Goal: Task Accomplishment & Management: Manage account settings

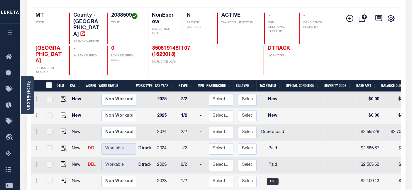
scroll to position [65, 0]
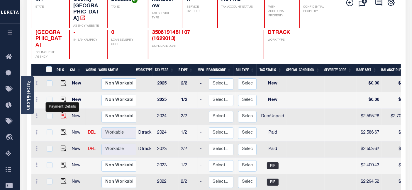
click at [61, 113] on img "" at bounding box center [64, 116] width 6 height 6
checkbox input "true"
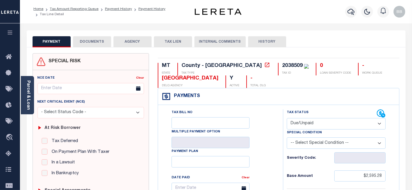
click at [304, 126] on select "- Select Status Code - Open Due/Unpaid Paid Incomplete No Tax Due Internal Refu…" at bounding box center [335, 123] width 99 height 11
select select "PYD"
click at [286, 118] on select "- Select Status Code - Open Due/Unpaid Paid Incomplete No Tax Due Internal Refu…" at bounding box center [335, 123] width 99 height 11
type input "[DATE]"
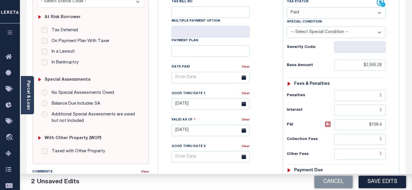
scroll to position [130, 0]
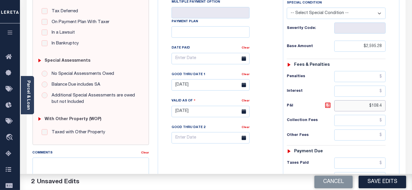
drag, startPoint x: 365, startPoint y: 108, endPoint x: 393, endPoint y: 110, distance: 27.3
click at [393, 110] on div "Tax Status Status - Select Status Code -" at bounding box center [338, 108] width 110 height 259
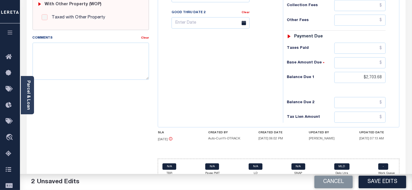
scroll to position [251, 0]
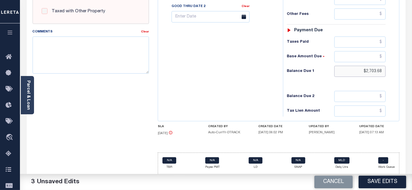
drag, startPoint x: 374, startPoint y: 75, endPoint x: 411, endPoint y: 72, distance: 37.3
click at [375, 70] on input "$2,703.68" at bounding box center [359, 71] width 51 height 11
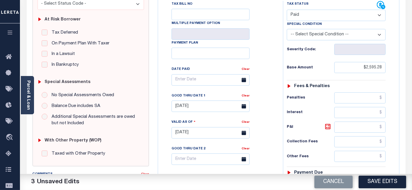
scroll to position [88, 0]
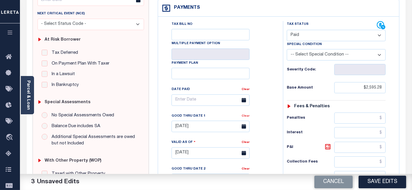
type input "$0.00"
click at [244, 118] on link "Clear" at bounding box center [245, 116] width 8 height 3
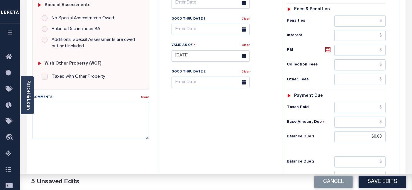
scroll to position [186, 0]
click at [48, 123] on textarea "Comments" at bounding box center [91, 120] width 116 height 37
paste textarea "As per Matthew taxes are paid -BB"
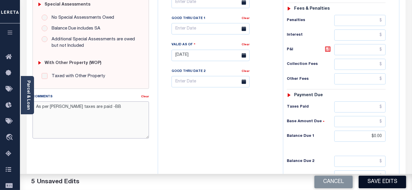
type textarea "As per Matthew taxes are paid -BB"
click at [367, 180] on button "Save Edits" at bounding box center [381, 182] width 47 height 13
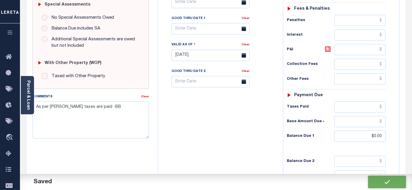
checkbox input "false"
type textarea "As per Matthew taxes are paid -BB"
type input "$2,595.28"
type input "$0"
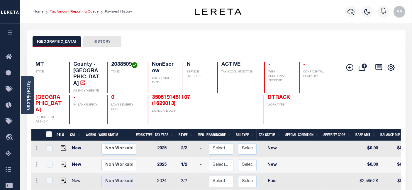
click at [77, 11] on link "Tax Amount Reporting Queue" at bounding box center [74, 12] width 49 height 4
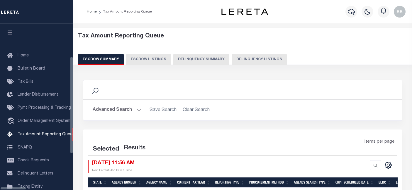
select select "100"
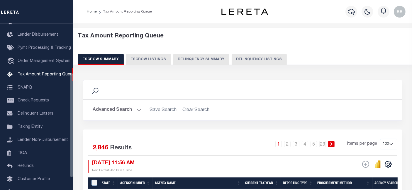
scroll to position [93, 0]
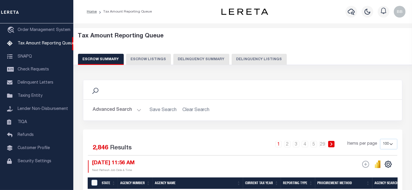
click at [253, 62] on button "Delinquency Listings" at bounding box center [258, 59] width 55 height 11
select select "100"
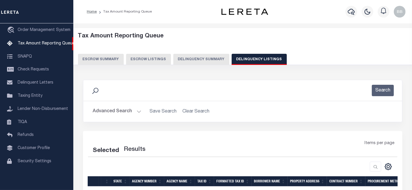
select select "100"
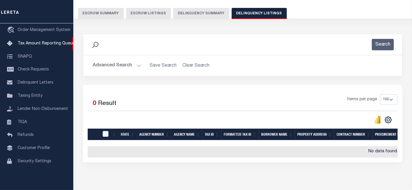
scroll to position [33, 0]
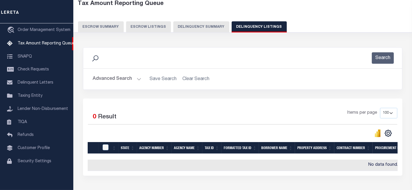
click at [114, 76] on button "Advanced Search" at bounding box center [117, 79] width 49 height 11
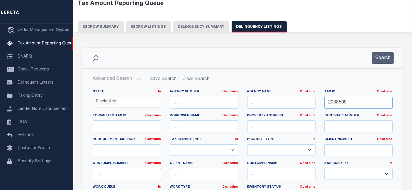
click at [361, 107] on input "2038509" at bounding box center [358, 103] width 68 height 12
click at [382, 59] on button "Search" at bounding box center [382, 57] width 22 height 11
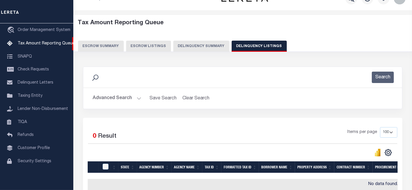
scroll to position [0, 0]
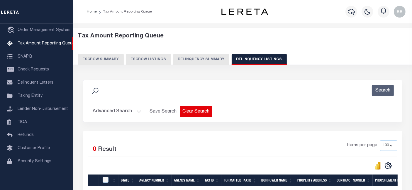
click at [196, 112] on button "Clear Search" at bounding box center [196, 111] width 32 height 11
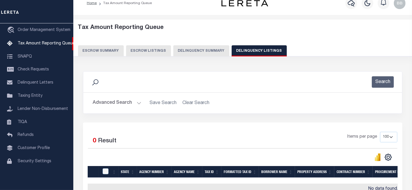
scroll to position [65, 0]
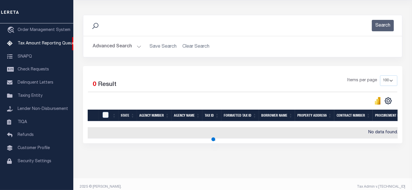
click at [121, 48] on button "Advanced Search" at bounding box center [117, 46] width 49 height 11
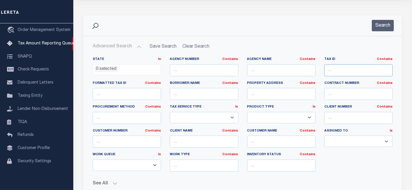
click at [351, 74] on input "text" at bounding box center [358, 70] width 68 height 12
paste input "2038509"
click at [382, 23] on button "Search" at bounding box center [382, 25] width 22 height 11
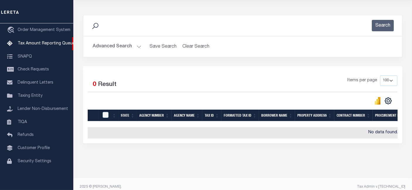
scroll to position [0, 0]
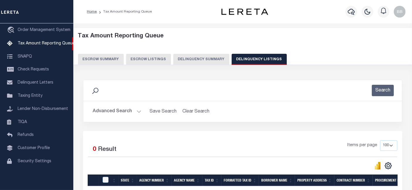
click at [110, 111] on button "Advanced Search" at bounding box center [117, 111] width 49 height 11
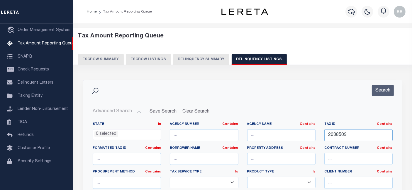
click at [346, 132] on input "2038509" at bounding box center [358, 135] width 68 height 12
paste input "0003210307"
type input "0003210307"
click at [381, 99] on div "Search" at bounding box center [242, 90] width 318 height 21
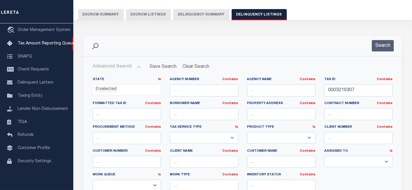
scroll to position [65, 0]
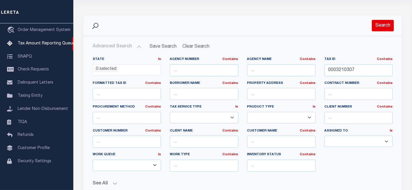
click at [384, 29] on button "Search" at bounding box center [382, 25] width 22 height 11
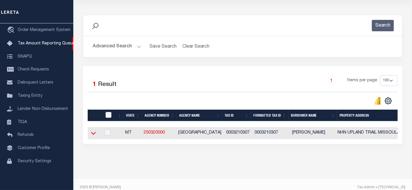
click at [93, 136] on icon at bounding box center [93, 133] width 5 height 6
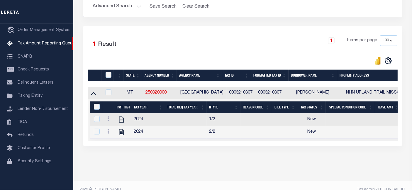
scroll to position [108, 0]
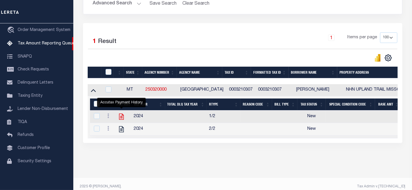
click at [122, 117] on icon "" at bounding box center [121, 117] width 8 height 8
checkbox input "true"
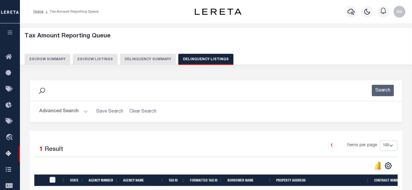
select select "100"
click at [51, 110] on button "Advanced Search" at bounding box center [63, 111] width 49 height 11
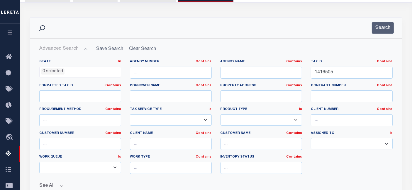
scroll to position [65, 0]
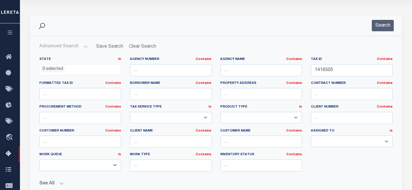
click at [341, 64] on div "Tax ID Contains Contains Is 1416505" at bounding box center [351, 66] width 82 height 19
click at [339, 68] on input "1416505" at bounding box center [351, 70] width 82 height 12
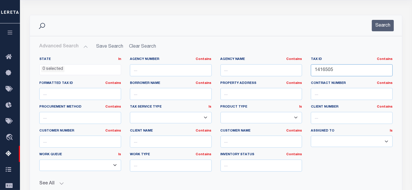
paste input "3202508"
type input "3202508"
click at [388, 26] on button "Search" at bounding box center [382, 25] width 22 height 11
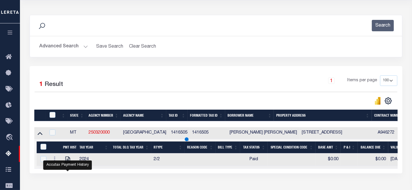
scroll to position [120, 0]
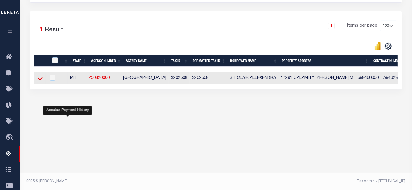
click at [42, 79] on icon at bounding box center [39, 79] width 5 height 3
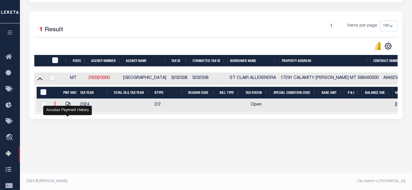
click at [56, 105] on link at bounding box center [55, 105] width 6 height 5
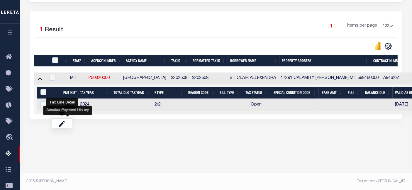
click at [64, 117] on link "" at bounding box center [62, 114] width 20 height 10
checkbox input "true"
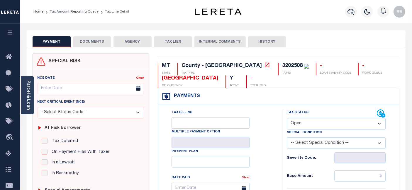
click at [304, 123] on select "- Select Status Code - Open Due/Unpaid Paid Incomplete No Tax Due Internal Refu…" at bounding box center [335, 123] width 99 height 11
select select "PYD"
click at [286, 118] on select "- Select Status Code - Open Due/Unpaid Paid Incomplete No Tax Due Internal Refu…" at bounding box center [335, 123] width 99 height 11
type input "[DATE]"
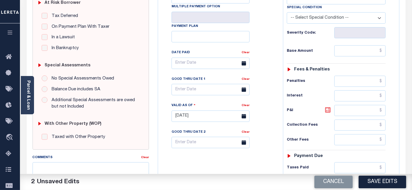
scroll to position [130, 0]
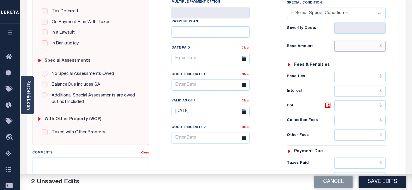
click at [352, 44] on input "text" at bounding box center [359, 46] width 51 height 11
type input "$0.00"
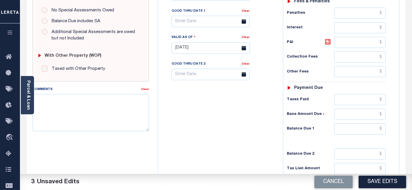
scroll to position [195, 0]
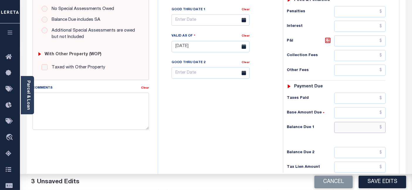
click at [357, 128] on input "text" at bounding box center [359, 127] width 51 height 11
type input "$0.00"
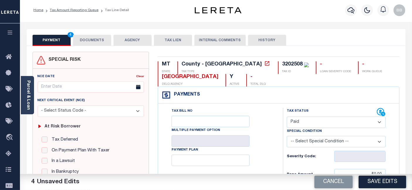
scroll to position [0, 0]
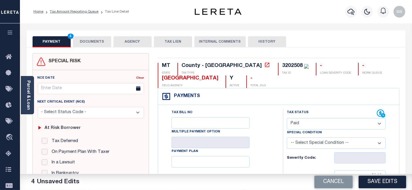
click at [98, 41] on button "DOCUMENTS" at bounding box center [92, 41] width 38 height 11
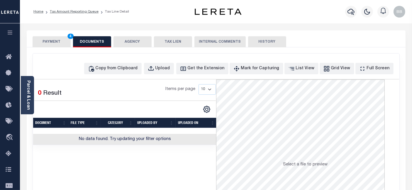
click at [46, 42] on button "PAYMENT 4" at bounding box center [52, 41] width 38 height 11
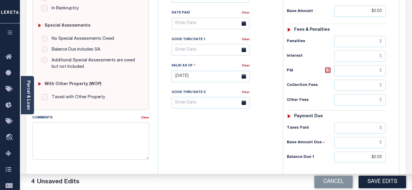
scroll to position [249, 0]
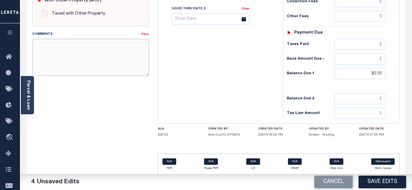
click at [93, 62] on textarea "Comments" at bounding box center [91, 57] width 116 height 37
paste textarea "As per Matthew taxes are paid -BB"
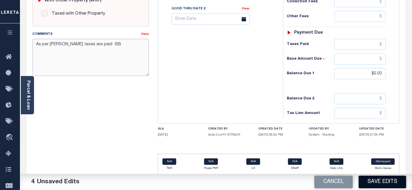
type textarea "As per Matthew taxes are paid -BB"
click at [375, 181] on button "Save Edits" at bounding box center [381, 182] width 47 height 13
checkbox input "false"
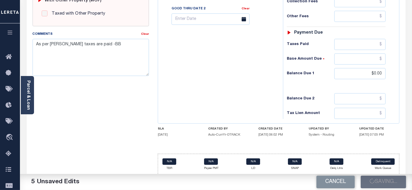
checkbox input "false"
type textarea "As per Matthew taxes are paid -BB"
type input "$0"
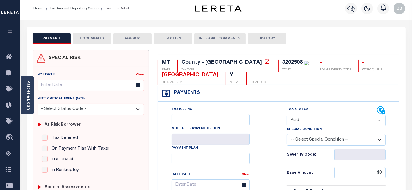
scroll to position [0, 0]
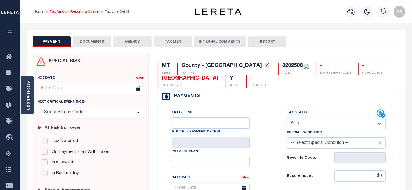
click at [87, 11] on link "Tax Amount Reporting Queue" at bounding box center [74, 12] width 49 height 4
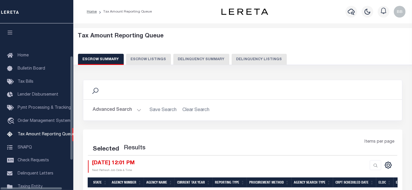
click at [241, 56] on button "Delinquency Listings" at bounding box center [258, 59] width 55 height 11
select select "100"
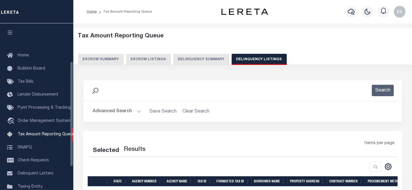
scroll to position [60, 0]
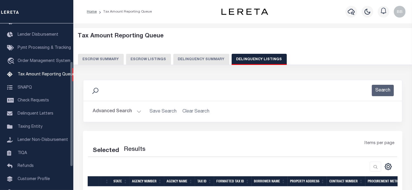
select select "100"
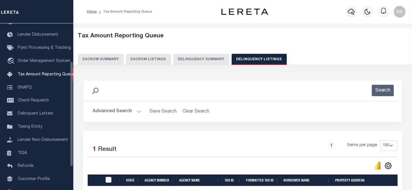
scroll to position [74, 0]
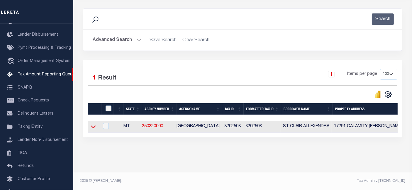
click at [93, 124] on icon at bounding box center [93, 127] width 5 height 6
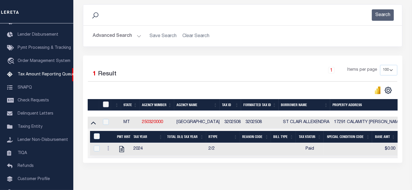
click at [106, 106] on input "checkbox" at bounding box center [106, 105] width 6 height 6
checkbox input "true"
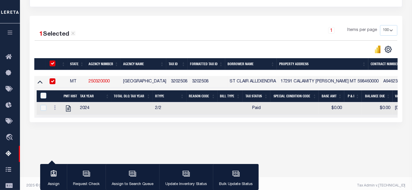
scroll to position [120, 0]
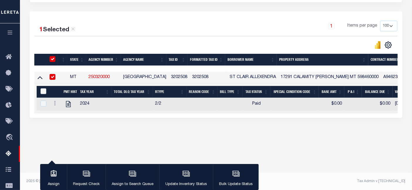
click at [44, 91] on input "&nbsp;" at bounding box center [43, 91] width 6 height 6
checkbox input "true"
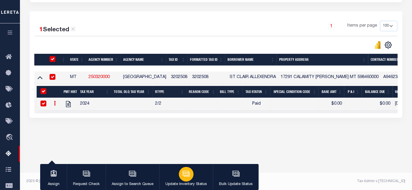
click at [187, 175] on icon "button" at bounding box center [186, 174] width 8 height 8
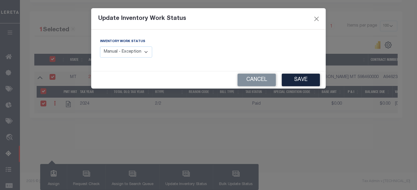
click at [119, 45] on div "Inventory Work Status Manual - Exception Pended - Awaiting Search Late Add Exce…" at bounding box center [126, 47] width 52 height 19
click at [124, 51] on select "Manual - Exception Pended - Awaiting Search Late Add Exception Completed" at bounding box center [126, 52] width 52 height 11
select select "4"
click at [100, 47] on select "Manual - Exception Pended - Awaiting Search Late Add Exception Completed" at bounding box center [126, 52] width 52 height 11
click at [301, 83] on button "Save" at bounding box center [300, 80] width 38 height 13
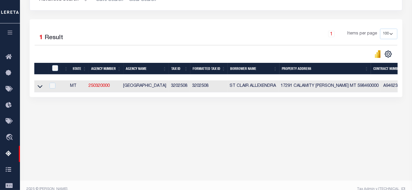
scroll to position [55, 0]
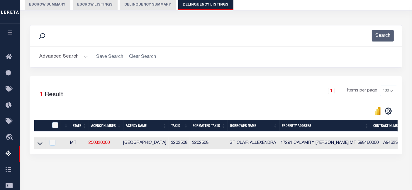
click at [59, 59] on button "Advanced Search" at bounding box center [63, 56] width 49 height 11
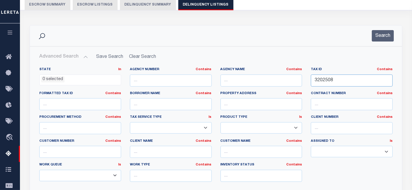
click at [346, 80] on input "3202508" at bounding box center [351, 81] width 82 height 12
paste input "5772"
type input "3577208"
click at [372, 40] on button "Search" at bounding box center [382, 35] width 22 height 11
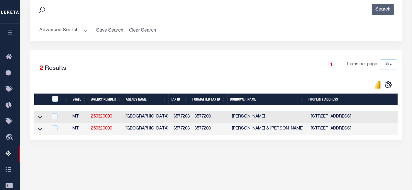
scroll to position [87, 0]
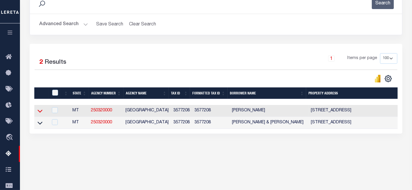
click at [40, 112] on icon at bounding box center [39, 111] width 5 height 3
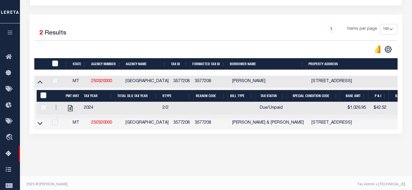
scroll to position [120, 0]
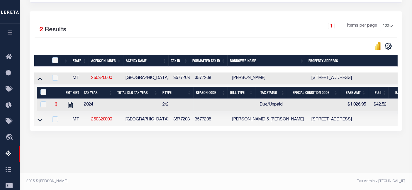
click at [57, 105] on icon at bounding box center [56, 104] width 2 height 5
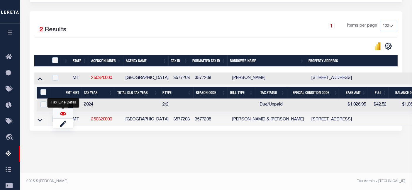
click at [60, 117] on img "" at bounding box center [63, 114] width 6 height 6
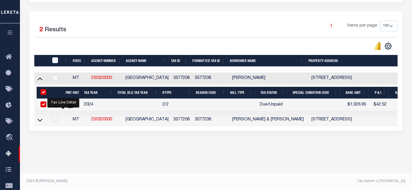
checkbox input "true"
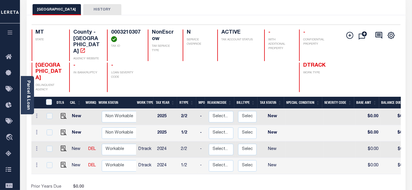
scroll to position [33, 0]
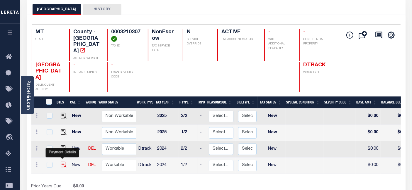
click at [63, 162] on img "" at bounding box center [64, 165] width 6 height 6
checkbox input "true"
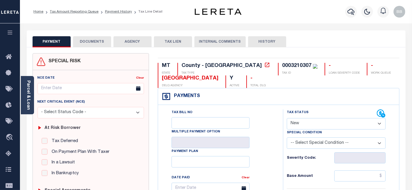
click at [317, 123] on select "- Select Status Code - Open Due/Unpaid Paid Incomplete No Tax Due Internal Refu…" at bounding box center [335, 123] width 99 height 11
select select "PYD"
click at [286, 118] on select "- Select Status Code - Open Due/Unpaid Paid Incomplete No Tax Due Internal Refu…" at bounding box center [335, 123] width 99 height 11
type input "[DATE]"
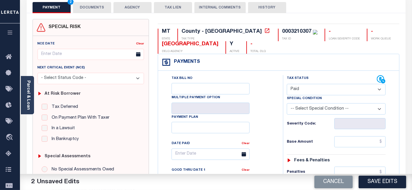
scroll to position [98, 0]
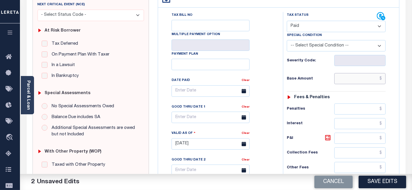
click at [353, 76] on input "text" at bounding box center [359, 78] width 51 height 11
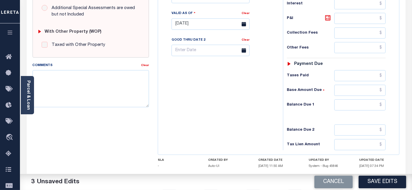
scroll to position [228, 0]
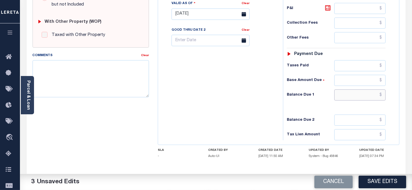
type input "$0.00"
click at [355, 98] on input "text" at bounding box center [359, 95] width 51 height 11
type input "$0.00"
click at [87, 86] on textarea "Comments" at bounding box center [91, 78] width 116 height 37
paste textarea "As per [PERSON_NAME] taxes are paid -BB"
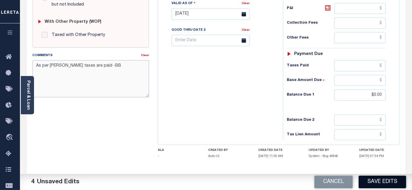
type textarea "As per [PERSON_NAME] taxes are paid -BB"
click at [385, 182] on button "Save Edits" at bounding box center [381, 182] width 47 height 13
checkbox input "false"
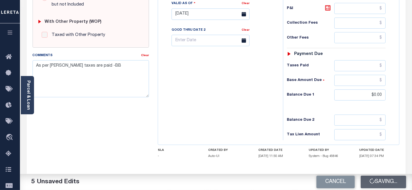
checkbox input "false"
type textarea "As per [PERSON_NAME] taxes are paid -BB"
type input "$0"
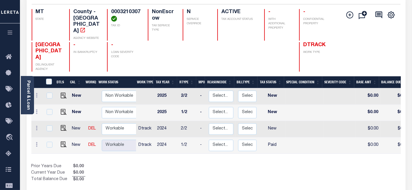
scroll to position [65, 0]
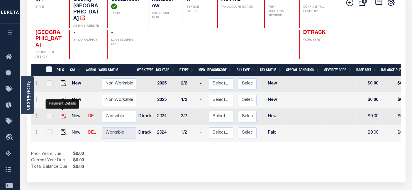
click at [64, 113] on img "" at bounding box center [64, 116] width 6 height 6
checkbox input "true"
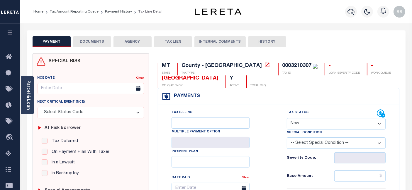
click at [318, 124] on select "- Select Status Code - Open Due/Unpaid Paid Incomplete No Tax Due Internal Refu…" at bounding box center [335, 123] width 99 height 11
select select "PYD"
click at [286, 118] on select "- Select Status Code - Open Due/Unpaid Paid Incomplete No Tax Due Internal Refu…" at bounding box center [335, 123] width 99 height 11
type input "[DATE]"
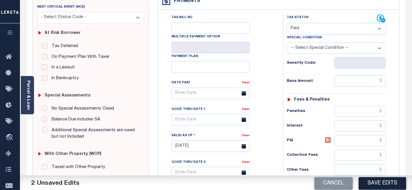
scroll to position [98, 0]
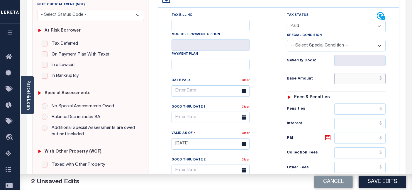
click at [346, 82] on input "text" at bounding box center [359, 78] width 51 height 11
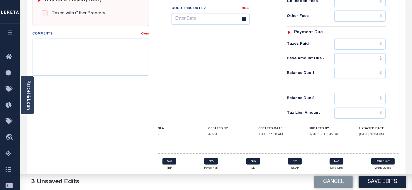
scroll to position [251, 0]
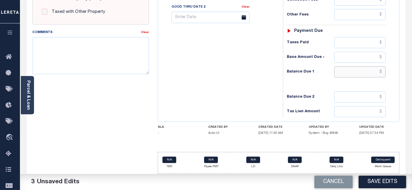
type input "$0.00"
click at [337, 73] on input "text" at bounding box center [359, 71] width 51 height 11
type input "$0.00"
click at [96, 46] on textarea "Comments" at bounding box center [91, 55] width 116 height 37
paste textarea "As per [PERSON_NAME] taxes are paid -BB"
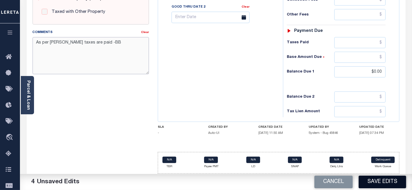
type textarea "As per [PERSON_NAME] taxes are paid -BB"
click at [376, 182] on button "Save Edits" at bounding box center [381, 182] width 47 height 13
checkbox input "false"
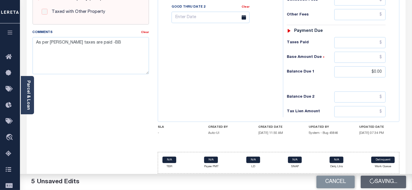
checkbox input "false"
type textarea "As per [PERSON_NAME] taxes are paid -BB"
type input "$0"
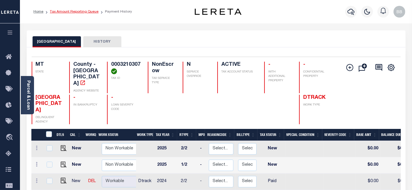
click at [78, 11] on link "Tax Amount Reporting Queue" at bounding box center [74, 12] width 49 height 4
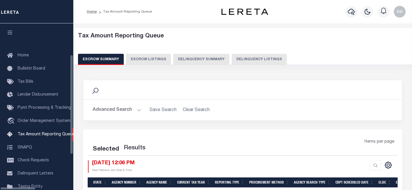
click at [235, 61] on button "Delinquency Listings" at bounding box center [258, 59] width 55 height 11
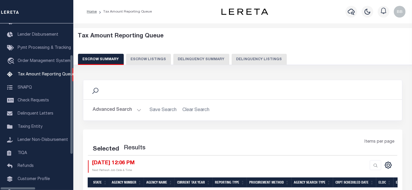
select select "100"
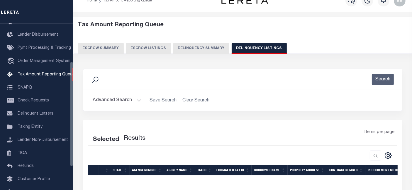
select select "100"
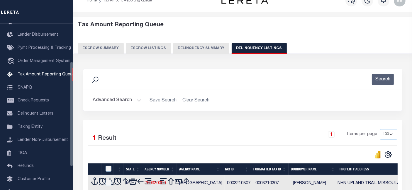
scroll to position [69, 0]
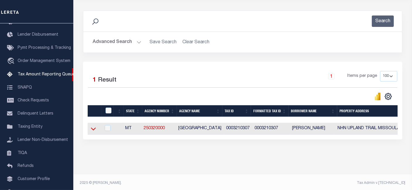
click at [92, 129] on icon at bounding box center [93, 129] width 5 height 6
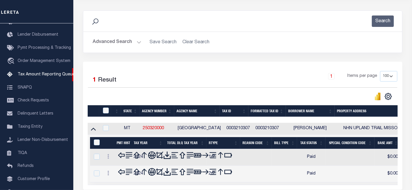
scroll to position [76, 0]
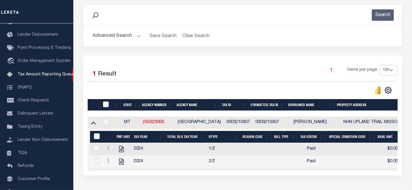
click at [105, 103] on input "checkbox" at bounding box center [106, 105] width 6 height 6
checkbox input "true"
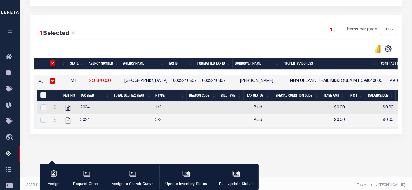
scroll to position [120, 0]
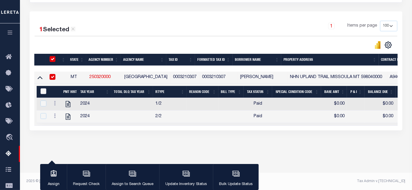
click at [41, 90] on input "&nbsp;" at bounding box center [43, 91] width 6 height 6
checkbox input "true"
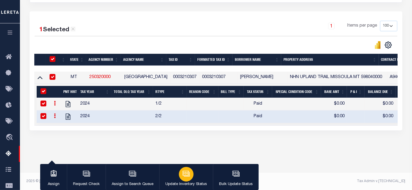
click at [180, 173] on div "button" at bounding box center [186, 174] width 15 height 15
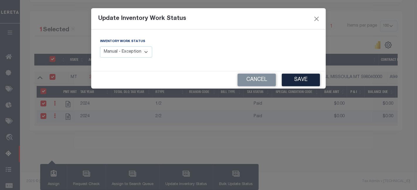
click at [125, 52] on select "Manual - Exception Pended - Awaiting Search Late Add Exception Completed" at bounding box center [126, 52] width 52 height 11
select select "4"
click at [100, 47] on select "Manual - Exception Pended - Awaiting Search Late Add Exception Completed" at bounding box center [126, 52] width 52 height 11
click at [308, 80] on button "Save" at bounding box center [300, 80] width 38 height 13
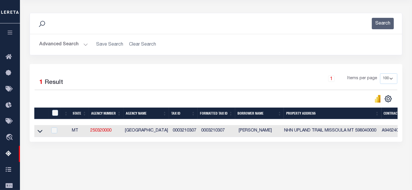
scroll to position [55, 0]
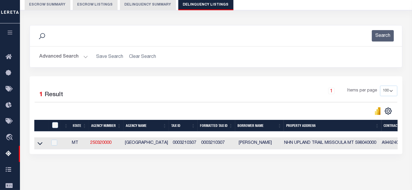
click at [59, 59] on button "Advanced Search" at bounding box center [63, 56] width 49 height 11
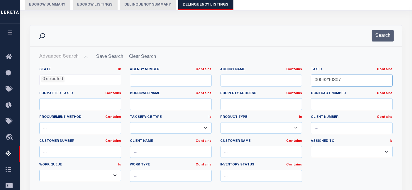
click at [323, 75] on input "0003210307" at bounding box center [351, 81] width 82 height 12
paste input "3598306"
type input "3598306"
click at [376, 32] on button "Search" at bounding box center [382, 35] width 22 height 11
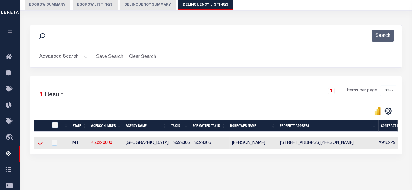
click at [38, 146] on icon at bounding box center [39, 144] width 5 height 6
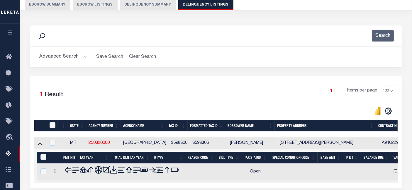
scroll to position [87, 0]
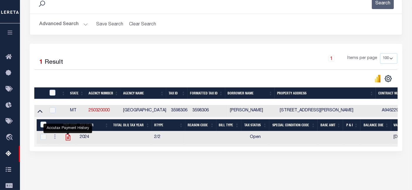
click at [69, 139] on icon "" at bounding box center [68, 138] width 5 height 6
checkbox input "true"
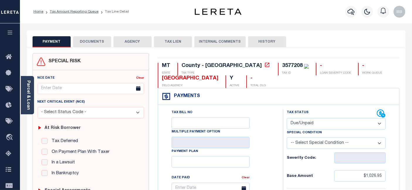
click at [294, 123] on select "- Select Status Code - Open Due/Unpaid Paid Incomplete No Tax Due Internal Refu…" at bounding box center [335, 123] width 99 height 11
select select "PYD"
click at [286, 118] on select "- Select Status Code - Open Due/Unpaid Paid Incomplete No Tax Due Internal Refu…" at bounding box center [335, 123] width 99 height 11
type input "[DATE]"
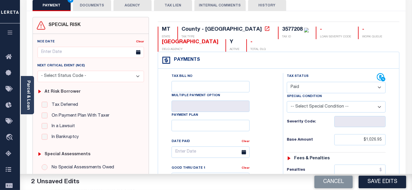
scroll to position [98, 0]
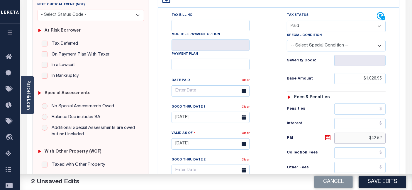
drag, startPoint x: 368, startPoint y: 134, endPoint x: 409, endPoint y: 140, distance: 41.1
click at [409, 140] on div "PAYMENT 2 DOCUMENTS AGENCY DELINQUENT PAYEE" at bounding box center [215, 140] width 387 height 414
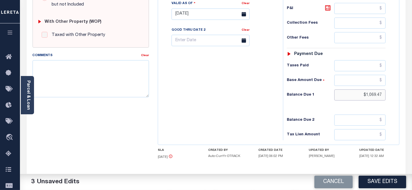
drag, startPoint x: 361, startPoint y: 91, endPoint x: 409, endPoint y: 95, distance: 47.9
click at [409, 95] on div "PAYMENT 3 DOCUMENTS AGENCY DELINQUENT PAYEE" at bounding box center [215, 10] width 387 height 414
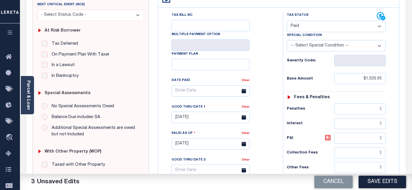
scroll to position [0, 0]
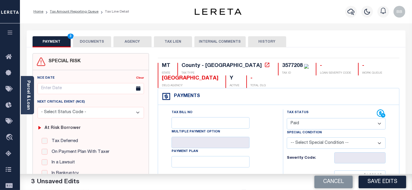
type input "$0.00"
click at [91, 44] on button "DOCUMENTS" at bounding box center [92, 41] width 38 height 11
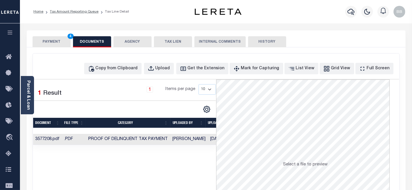
click at [52, 44] on button "PAYMENT 4" at bounding box center [52, 41] width 38 height 11
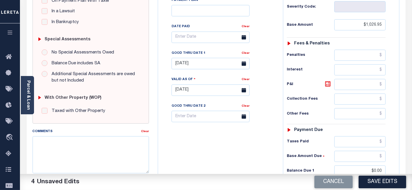
scroll to position [195, 0]
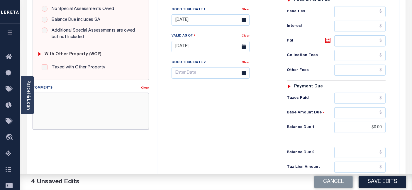
click at [96, 119] on textarea "Comments" at bounding box center [91, 111] width 116 height 37
paste textarea "As per Matthew taxes are paid -BB"
type textarea "As per Matthew taxes are paid -BB"
click at [371, 179] on button "Save Edits" at bounding box center [381, 182] width 47 height 13
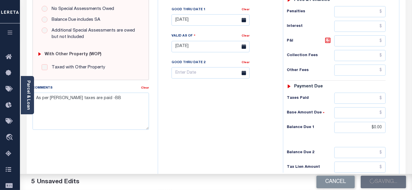
checkbox input "false"
type textarea "As per Matthew taxes are paid -BB"
type input "$1,026.95"
type input "$0"
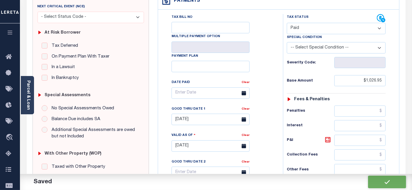
scroll to position [0, 0]
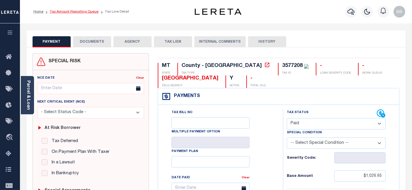
click at [84, 10] on link "Tax Amount Reporting Queue" at bounding box center [74, 12] width 49 height 4
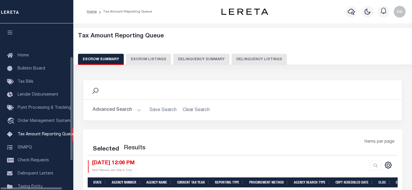
click at [272, 58] on button "Delinquency Listings" at bounding box center [258, 59] width 55 height 11
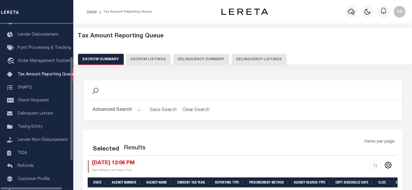
select select "100"
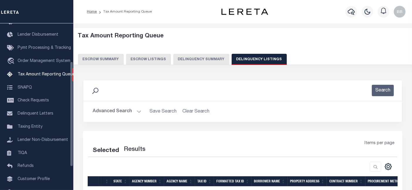
select select "100"
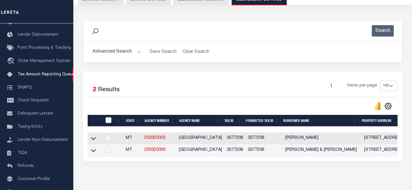
scroll to position [69, 0]
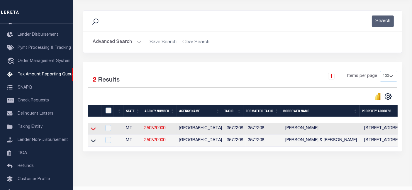
click at [93, 130] on icon at bounding box center [93, 129] width 5 height 3
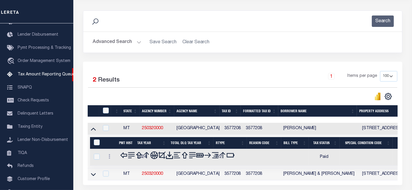
scroll to position [88, 0]
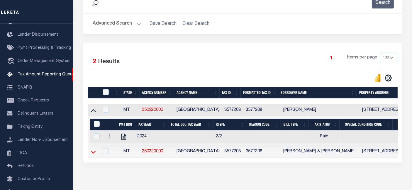
click at [92, 153] on icon at bounding box center [93, 152] width 5 height 3
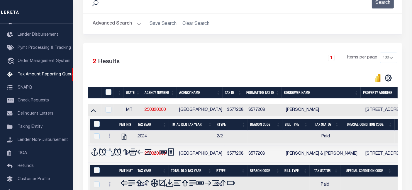
scroll to position [117, 0]
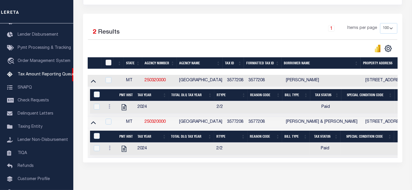
click at [105, 64] on input "checkbox" at bounding box center [108, 63] width 6 height 6
checkbox input "true"
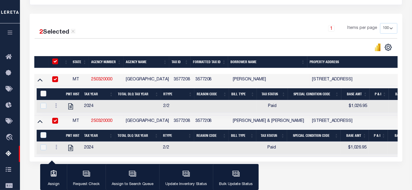
click at [42, 95] on input "&nbsp;" at bounding box center [43, 94] width 6 height 6
checkbox input "true"
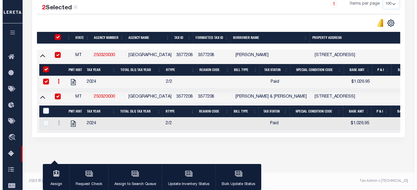
scroll to position [146, 0]
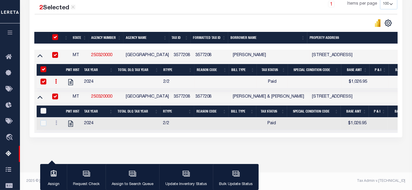
click at [43, 108] on input "&nbsp;" at bounding box center [43, 111] width 6 height 6
checkbox input "true"
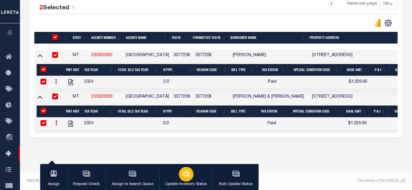
click at [183, 175] on icon "button" at bounding box center [185, 173] width 4 height 3
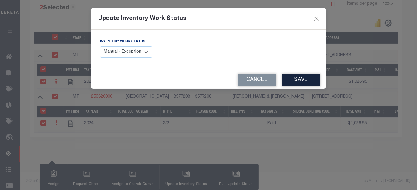
click at [116, 53] on select "Manual - Exception Pended - Awaiting Search Late Add Exception Completed" at bounding box center [126, 52] width 52 height 11
select select "4"
click at [100, 47] on select "Manual - Exception Pended - Awaiting Search Late Add Exception Completed" at bounding box center [126, 52] width 52 height 11
click at [303, 81] on button "Save" at bounding box center [300, 80] width 38 height 13
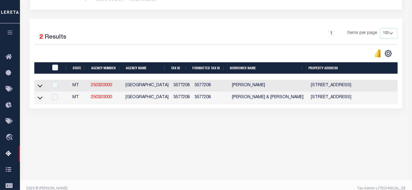
scroll to position [55, 0]
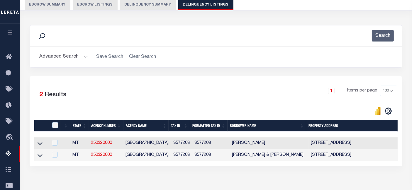
click at [65, 56] on button "Advanced Search" at bounding box center [63, 56] width 49 height 11
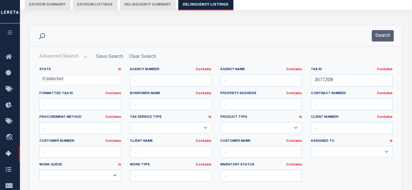
click at [339, 73] on div "Tax ID Contains Contains Is 3577208" at bounding box center [351, 76] width 82 height 19
click at [341, 83] on input "3577208" at bounding box center [351, 81] width 82 height 12
paste input "0003926503"
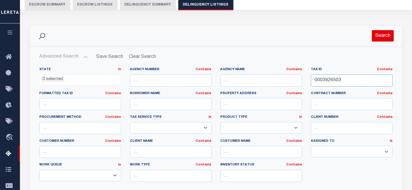
type input "0003926503"
click at [382, 39] on button "Search" at bounding box center [382, 35] width 22 height 11
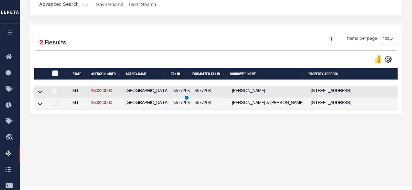
scroll to position [120, 0]
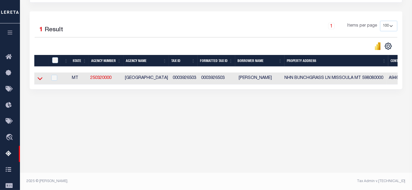
click at [39, 81] on icon at bounding box center [39, 79] width 5 height 6
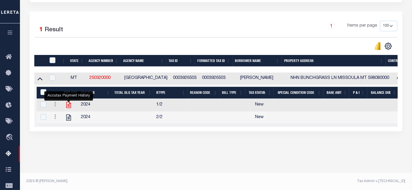
click at [67, 106] on icon "" at bounding box center [69, 105] width 8 height 8
checkbox input "false"
checkbox input "true"
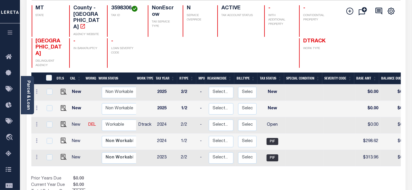
scroll to position [98, 0]
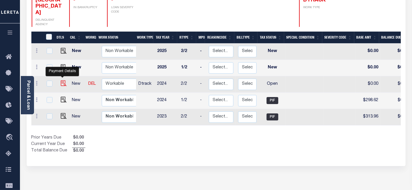
click at [63, 81] on img "" at bounding box center [64, 84] width 6 height 6
checkbox input "true"
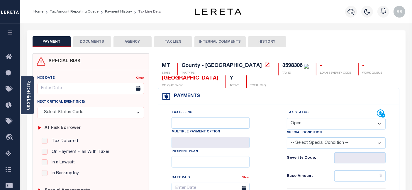
click at [308, 124] on select "- Select Status Code - Open Due/Unpaid Paid Incomplete No Tax Due Internal Refu…" at bounding box center [335, 123] width 99 height 11
select select "PYD"
click at [286, 118] on select "- Select Status Code - Open Due/Unpaid Paid Incomplete No Tax Due Internal Refu…" at bounding box center [335, 123] width 99 height 11
type input "[DATE]"
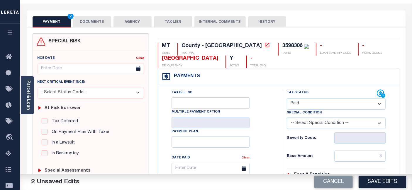
scroll to position [65, 0]
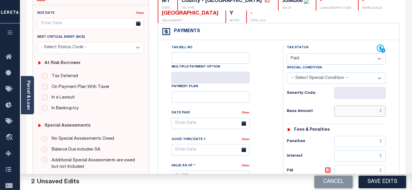
click at [361, 108] on input "text" at bounding box center [359, 111] width 51 height 11
type input "$0.00"
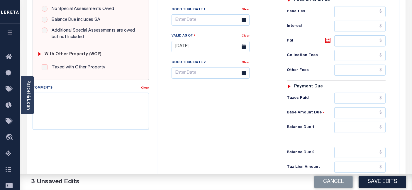
scroll to position [251, 0]
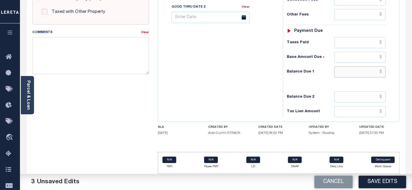
click at [348, 71] on input "text" at bounding box center [359, 71] width 51 height 11
type input "$0.00"
click at [69, 62] on textarea "Comments" at bounding box center [91, 55] width 116 height 37
paste textarea "As per [PERSON_NAME] taxes are paid -BB"
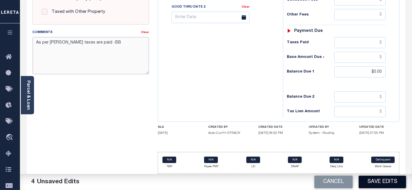
type textarea "As per [PERSON_NAME] taxes are paid -BB"
click at [374, 182] on button "Save Edits" at bounding box center [381, 182] width 47 height 13
checkbox input "false"
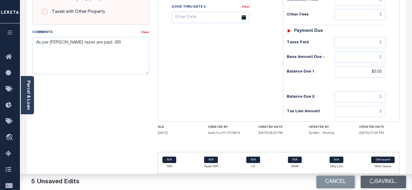
checkbox input "false"
type textarea "As per [PERSON_NAME] taxes are paid -BB"
type input "$0"
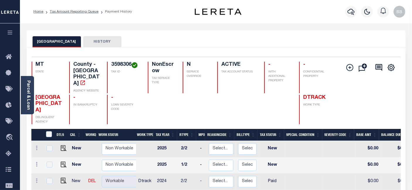
click at [79, 9] on ol "Home Tax Amount Reporting Queue Payment History" at bounding box center [83, 12] width 108 height 12
click at [79, 12] on link "Tax Amount Reporting Queue" at bounding box center [74, 12] width 49 height 4
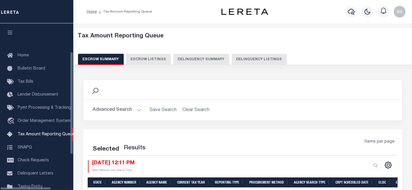
click at [252, 61] on button "Delinquency Listings" at bounding box center [258, 59] width 55 height 11
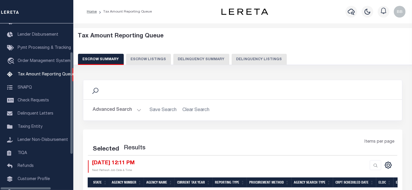
select select "100"
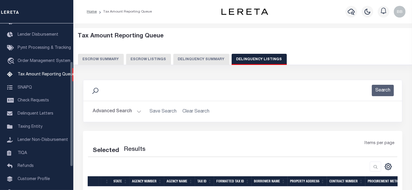
select select "100"
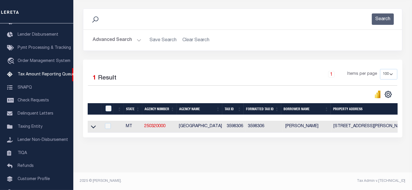
scroll to position [74, 0]
click at [92, 126] on icon at bounding box center [93, 127] width 5 height 6
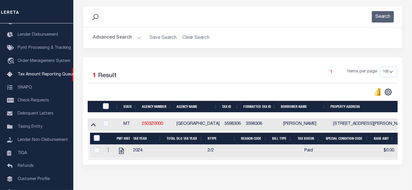
scroll to position [76, 0]
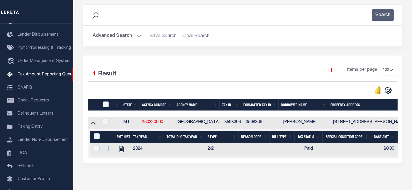
click at [104, 104] on input "checkbox" at bounding box center [106, 105] width 6 height 6
checkbox input "true"
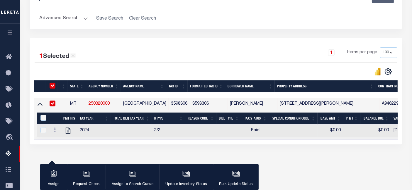
scroll to position [108, 0]
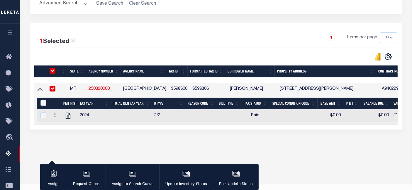
click at [42, 104] on input "&nbsp;" at bounding box center [43, 103] width 6 height 6
checkbox input "true"
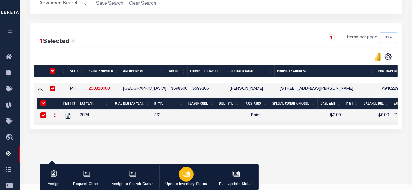
click at [190, 177] on div "button" at bounding box center [186, 174] width 15 height 15
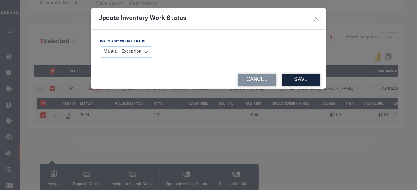
click at [117, 59] on div "Inventory Work Status Manual - Exception Pended - Awaiting Search Late Add Exce…" at bounding box center [151, 50] width 113 height 24
click at [122, 55] on select "Manual - Exception Pended - Awaiting Search Late Add Exception Completed" at bounding box center [126, 52] width 52 height 11
select select "4"
click at [100, 47] on select "Manual - Exception Pended - Awaiting Search Late Add Exception Completed" at bounding box center [126, 52] width 52 height 11
click at [302, 75] on button "Save" at bounding box center [300, 80] width 38 height 13
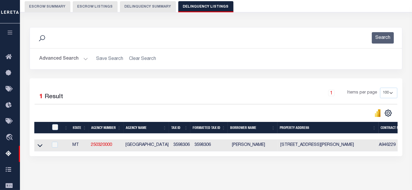
scroll to position [43, 0]
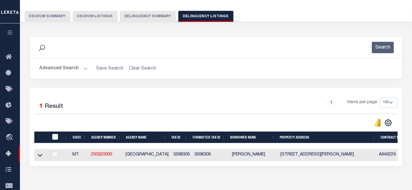
click at [74, 67] on button "Advanced Search" at bounding box center [63, 68] width 49 height 11
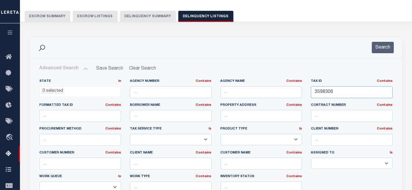
click at [328, 88] on input "3598306" at bounding box center [351, 92] width 82 height 12
paste input "945809"
type input "3945809"
click at [378, 59] on div "Advanced Search Save Search Clear Search tblassign_wrapper_dynamictable_____Def…" at bounding box center [216, 146] width 372 height 177
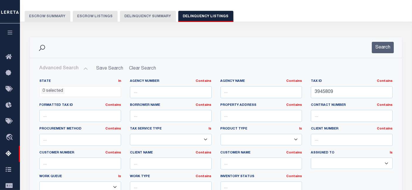
click at [387, 41] on div "Search" at bounding box center [216, 47] width 372 height 21
click at [385, 43] on button "Search" at bounding box center [382, 47] width 22 height 11
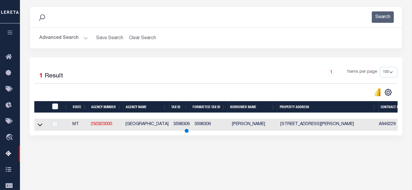
scroll to position [108, 0]
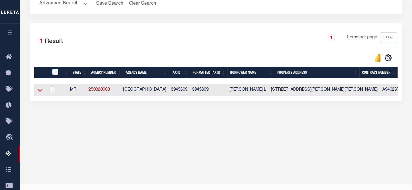
click at [40, 91] on icon at bounding box center [39, 90] width 5 height 6
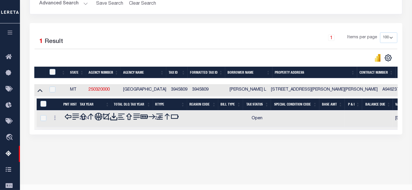
scroll to position [120, 0]
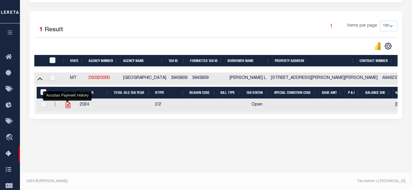
click at [66, 108] on icon "" at bounding box center [68, 105] width 8 height 8
checkbox input "true"
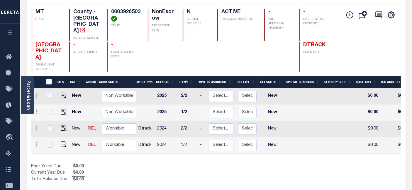
scroll to position [65, 0]
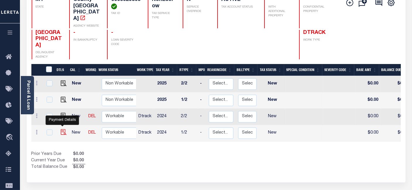
click at [64, 129] on img "" at bounding box center [64, 132] width 6 height 6
checkbox input "true"
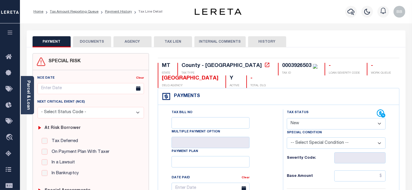
click at [304, 124] on select "- Select Status Code - Open Due/Unpaid Paid Incomplete No Tax Due Internal Refu…" at bounding box center [335, 123] width 99 height 11
select select "PYD"
click at [286, 118] on select "- Select Status Code - Open Due/Unpaid Paid Incomplete No Tax Due Internal Refu…" at bounding box center [335, 123] width 99 height 11
type input "[DATE]"
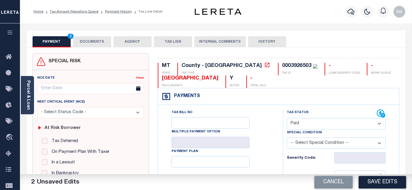
scroll to position [98, 0]
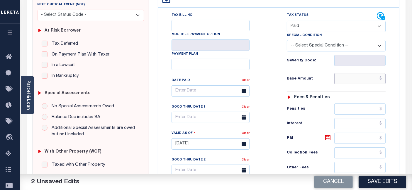
click at [364, 75] on input "text" at bounding box center [359, 78] width 51 height 11
type input "$0.00"
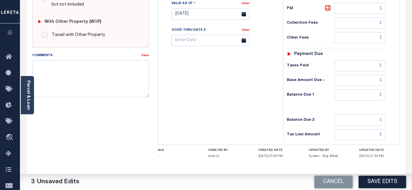
scroll to position [228, 0]
click at [348, 91] on input "text" at bounding box center [359, 95] width 51 height 11
type input "$0.00"
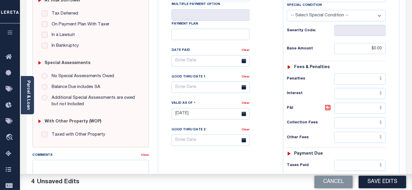
scroll to position [130, 0]
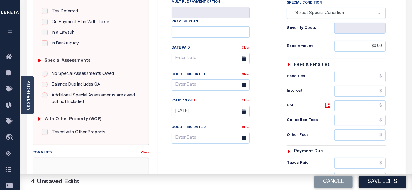
click at [89, 168] on textarea "Comments" at bounding box center [91, 176] width 116 height 37
paste textarea "As per [PERSON_NAME] taxes are paid -BB"
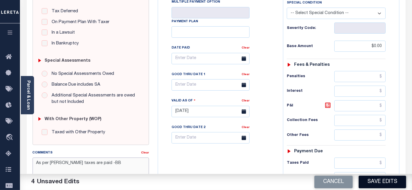
type textarea "As per [PERSON_NAME] taxes are paid -BB"
click at [376, 176] on button "Save Edits" at bounding box center [381, 182] width 47 height 13
checkbox input "false"
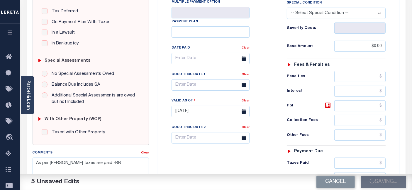
checkbox input "false"
type textarea "As per [PERSON_NAME] taxes are paid -BB"
type input "$0"
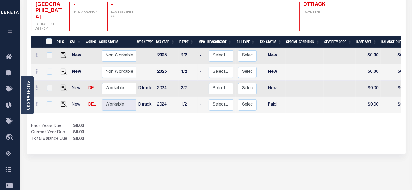
scroll to position [98, 0]
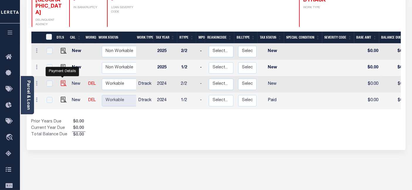
click at [61, 81] on img "" at bounding box center [64, 84] width 6 height 6
checkbox input "true"
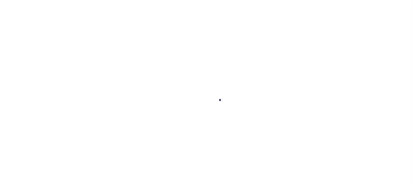
select select "NW2"
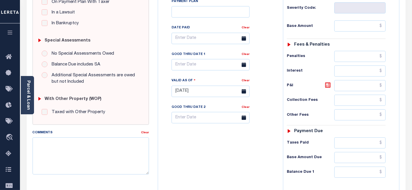
scroll to position [163, 0]
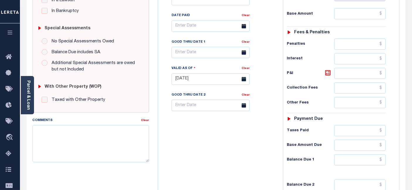
click at [83, 121] on div "Comments" at bounding box center [87, 121] width 108 height 8
click at [86, 132] on textarea "Comments" at bounding box center [91, 143] width 116 height 37
paste textarea "As per [PERSON_NAME] taxes are paid -BB"
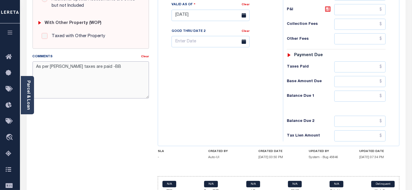
scroll to position [228, 0]
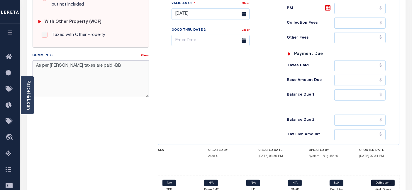
type textarea "As per [PERSON_NAME] taxes are paid -BB"
type input "[DATE]"
click at [383, 180] on link "Delinquent" at bounding box center [382, 183] width 23 height 6
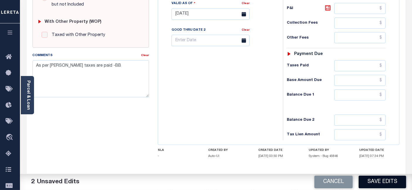
click at [376, 185] on button "Save Edits" at bounding box center [381, 182] width 47 height 13
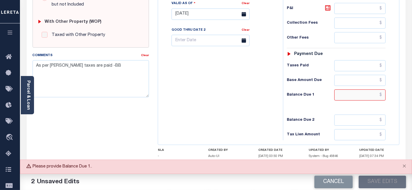
click at [359, 93] on input "text" at bounding box center [359, 95] width 51 height 11
type input "$0.00"
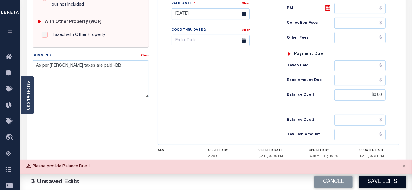
click at [380, 185] on button "Save Edits" at bounding box center [381, 182] width 47 height 13
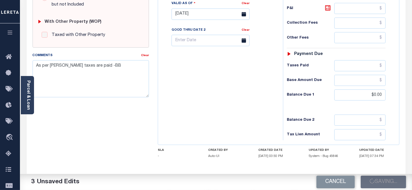
checkbox input "false"
type textarea "As per [PERSON_NAME] taxes are paid -BB"
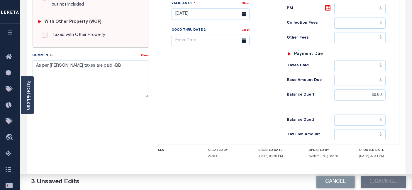
type input "$0"
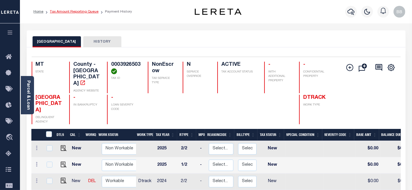
click at [79, 11] on link "Tax Amount Reporting Queue" at bounding box center [74, 12] width 49 height 4
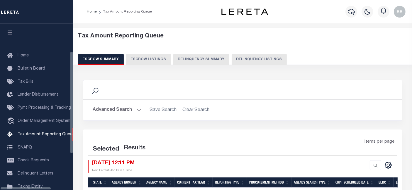
click at [250, 53] on div "Tax Amount Reporting Queue Escrow Summary Escrow Listings Delinquency Summary" at bounding box center [242, 49] width 329 height 32
select select "100"
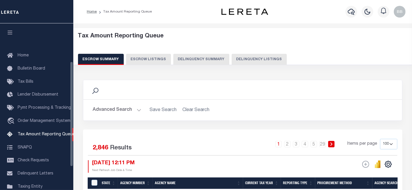
scroll to position [60, 0]
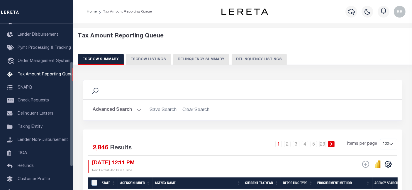
click at [246, 62] on button "Delinquency Listings" at bounding box center [258, 59] width 55 height 11
select select "100"
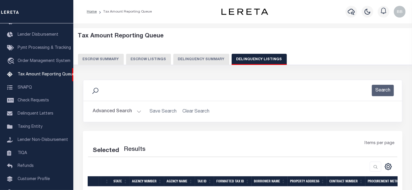
select select "100"
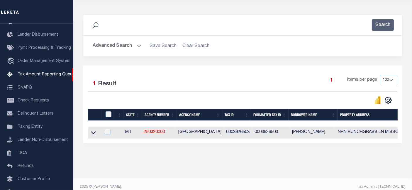
scroll to position [76, 0]
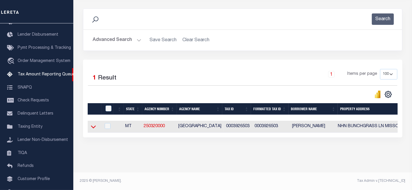
click at [94, 126] on icon at bounding box center [93, 127] width 5 height 3
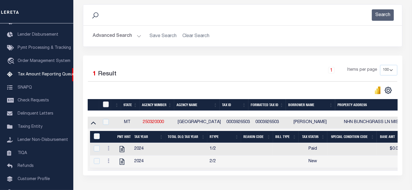
click at [105, 105] on input "checkbox" at bounding box center [106, 105] width 6 height 6
checkbox input "true"
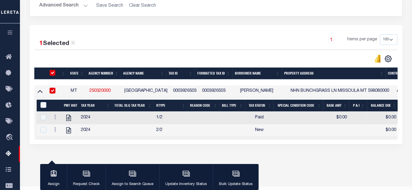
scroll to position [120, 0]
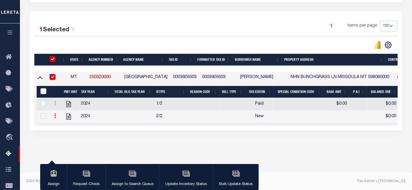
click at [55, 118] on icon at bounding box center [55, 116] width 2 height 5
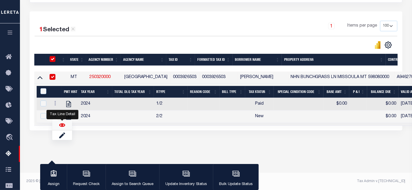
click at [64, 127] on img "" at bounding box center [62, 125] width 6 height 6
checkbox input "true"
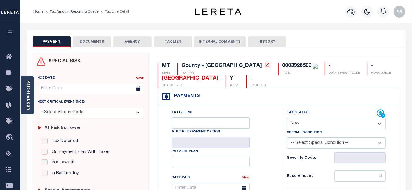
click at [309, 118] on div "Tax Status Status" at bounding box center [331, 114] width 90 height 9
click at [301, 124] on select "- Select Status Code - Open Due/Unpaid Paid Incomplete No Tax Due Internal Refu…" at bounding box center [335, 123] width 99 height 11
select select "PYD"
click at [286, 118] on select "- Select Status Code - Open Due/Unpaid Paid Incomplete No Tax Due Internal Refu…" at bounding box center [335, 123] width 99 height 11
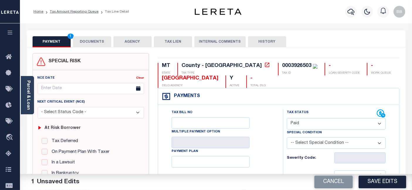
scroll to position [98, 0]
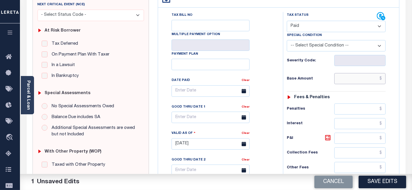
click at [352, 77] on input "text" at bounding box center [359, 78] width 51 height 11
type input "$0.00"
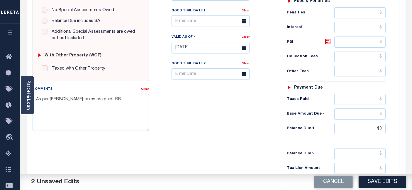
scroll to position [195, 0]
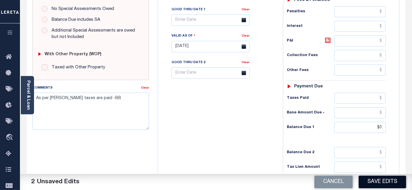
click at [378, 180] on button "Save Edits" at bounding box center [381, 182] width 47 height 13
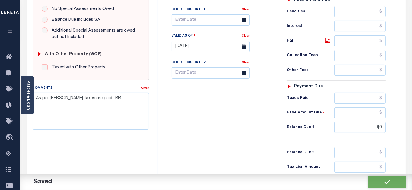
checkbox input "false"
type textarea "As per [PERSON_NAME] taxes are paid -BB"
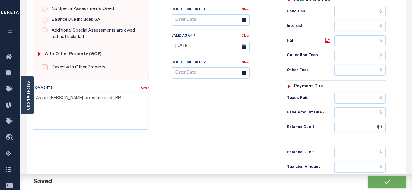
type input "$0"
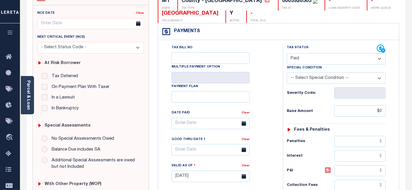
scroll to position [0, 0]
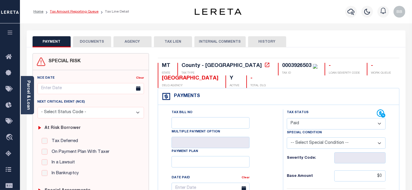
click at [81, 13] on link "Tax Amount Reporting Queue" at bounding box center [74, 12] width 49 height 4
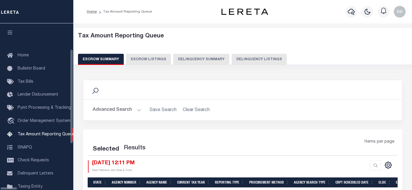
click at [234, 58] on button "Delinquency Listings" at bounding box center [258, 59] width 55 height 11
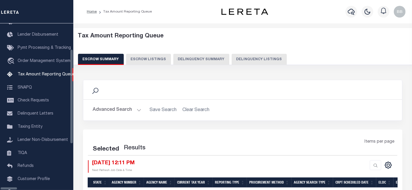
select select "100"
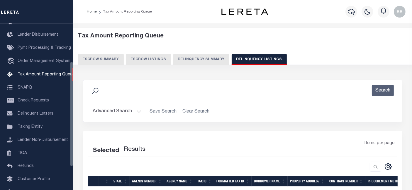
select select "100"
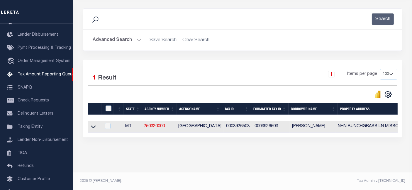
scroll to position [76, 0]
click at [92, 126] on icon at bounding box center [93, 127] width 5 height 3
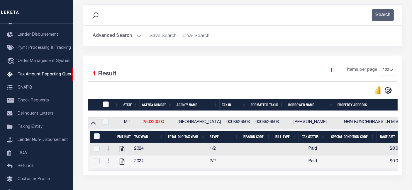
click at [106, 105] on input "checkbox" at bounding box center [106, 105] width 6 height 6
checkbox input "true"
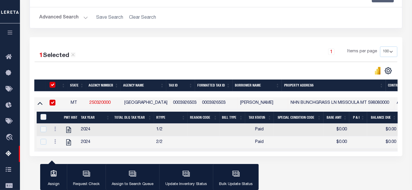
scroll to position [120, 0]
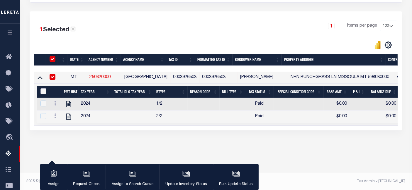
click at [42, 92] on input "&nbsp;" at bounding box center [43, 91] width 6 height 6
checkbox input "true"
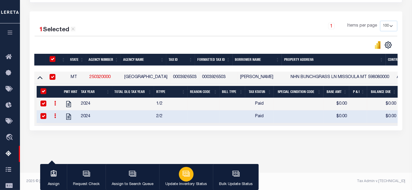
click at [182, 177] on icon "button" at bounding box center [186, 174] width 8 height 8
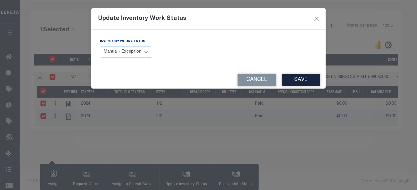
click at [127, 45] on div "Inventory Work Status Manual - Exception Pended - Awaiting Search Late Add Exce…" at bounding box center [126, 47] width 52 height 19
click at [127, 53] on select "Manual - Exception Pended - Awaiting Search Late Add Exception Completed" at bounding box center [126, 52] width 52 height 11
select select "4"
click at [100, 47] on select "Manual - Exception Pended - Awaiting Search Late Add Exception Completed" at bounding box center [126, 52] width 52 height 11
click at [315, 83] on button "Save" at bounding box center [300, 80] width 38 height 13
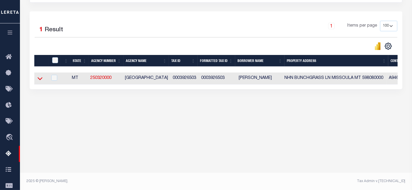
click at [39, 79] on icon at bounding box center [39, 79] width 5 height 6
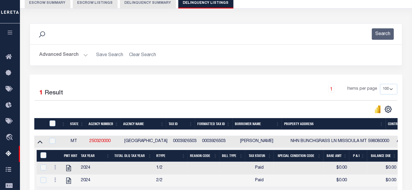
scroll to position [55, 0]
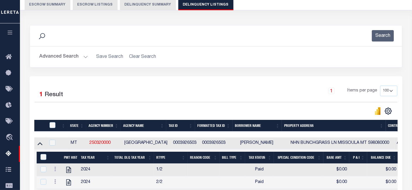
click at [67, 58] on button "Advanced Search" at bounding box center [63, 56] width 49 height 11
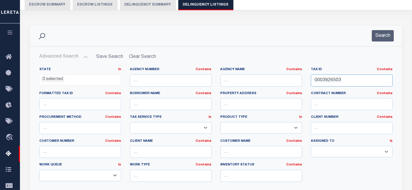
click at [342, 85] on input "0003926503" at bounding box center [351, 81] width 82 height 12
paste input "4008300"
type input "0004008300"
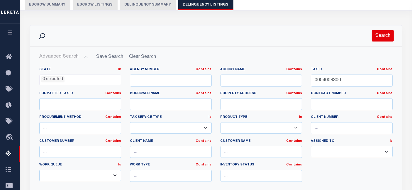
click at [386, 40] on button "Search" at bounding box center [382, 35] width 22 height 11
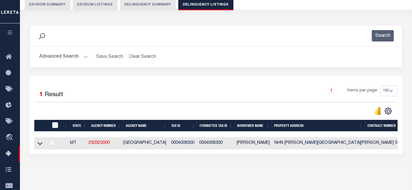
drag, startPoint x: 38, startPoint y: 145, endPoint x: 44, endPoint y: 140, distance: 7.3
click at [38, 145] on icon at bounding box center [39, 144] width 5 height 3
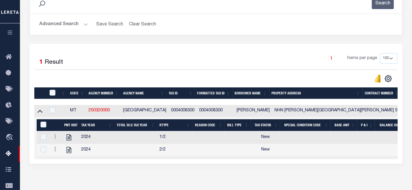
scroll to position [120, 0]
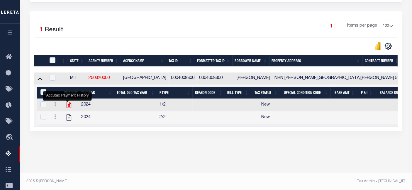
click at [67, 105] on icon "" at bounding box center [68, 105] width 5 height 6
checkbox input "false"
checkbox input "true"
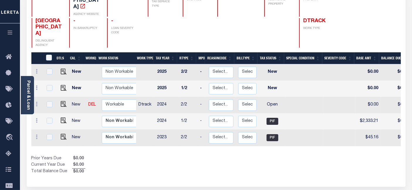
scroll to position [98, 0]
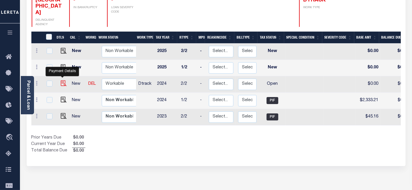
click at [63, 81] on img "" at bounding box center [64, 84] width 6 height 6
checkbox input "true"
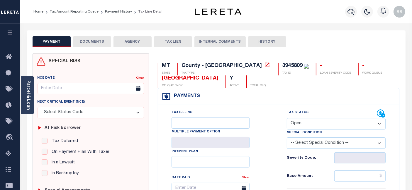
click at [300, 124] on select "- Select Status Code - Open Due/Unpaid Paid Incomplete No Tax Due Internal Refu…" at bounding box center [335, 123] width 99 height 11
select select "PYD"
click at [286, 118] on select "- Select Status Code - Open Due/Unpaid Paid Incomplete No Tax Due Internal Refu…" at bounding box center [335, 123] width 99 height 11
type input "[DATE]"
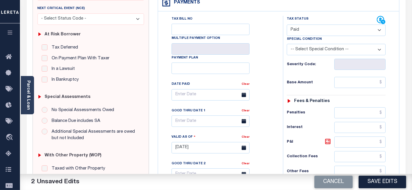
scroll to position [98, 0]
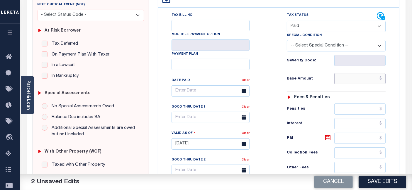
click at [355, 81] on input "text" at bounding box center [359, 78] width 51 height 11
type input "$0.00"
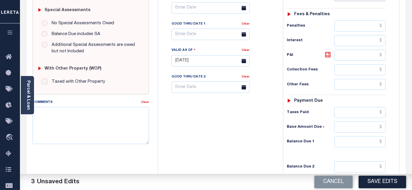
scroll to position [195, 0]
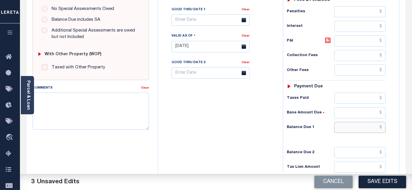
click at [348, 123] on input "text" at bounding box center [359, 127] width 51 height 11
type input "$0.00"
click at [118, 108] on textarea "Comments" at bounding box center [91, 111] width 116 height 37
paste textarea "As per Matthew taxes are paid -BB"
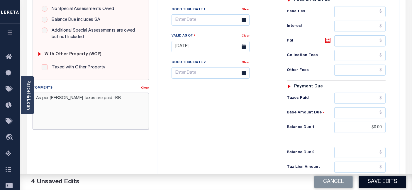
type textarea "As per Matthew taxes are paid -BB"
click at [371, 181] on button "Save Edits" at bounding box center [381, 182] width 47 height 13
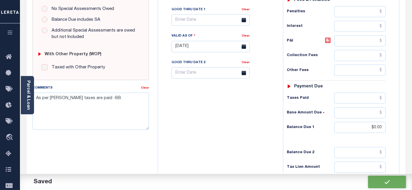
checkbox input "false"
type textarea "As per Matthew taxes are paid -BB"
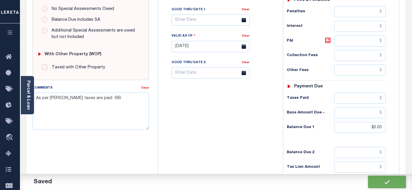
type input "$0"
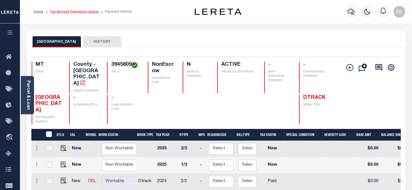
click at [83, 12] on link "Tax Amount Reporting Queue" at bounding box center [74, 12] width 49 height 4
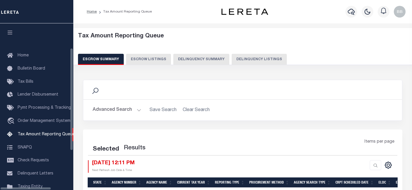
click at [245, 59] on button "Delinquency Listings" at bounding box center [258, 59] width 55 height 11
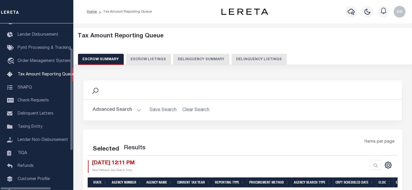
select select "100"
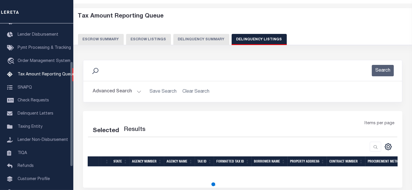
select select "100"
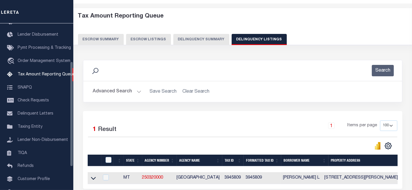
scroll to position [69, 0]
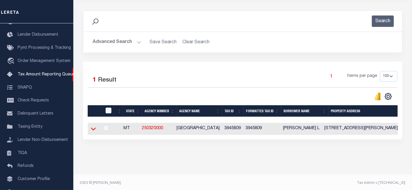
click at [91, 129] on icon at bounding box center [93, 129] width 5 height 6
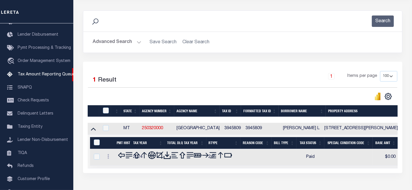
scroll to position [76, 0]
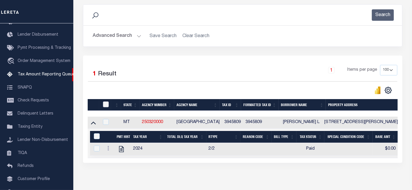
click at [105, 104] on input "checkbox" at bounding box center [106, 105] width 6 height 6
checkbox input "true"
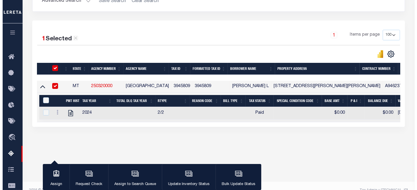
scroll to position [120, 0]
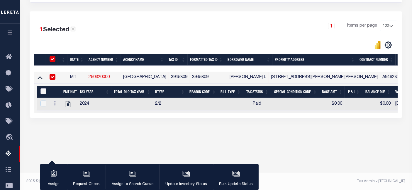
click at [43, 92] on input "&nbsp;" at bounding box center [43, 91] width 6 height 6
checkbox input "true"
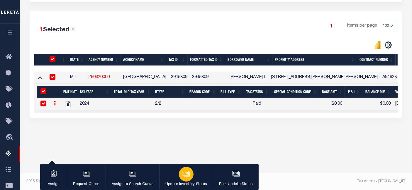
click at [180, 177] on div "button" at bounding box center [186, 174] width 15 height 15
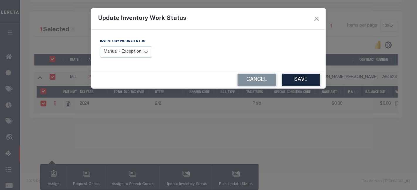
click at [129, 53] on select "Manual - Exception Pended - Awaiting Search Late Add Exception Completed" at bounding box center [126, 52] width 52 height 11
select select "4"
click at [100, 47] on select "Manual - Exception Pended - Awaiting Search Late Add Exception Completed" at bounding box center [126, 52] width 52 height 11
click at [300, 83] on button "Save" at bounding box center [300, 80] width 38 height 13
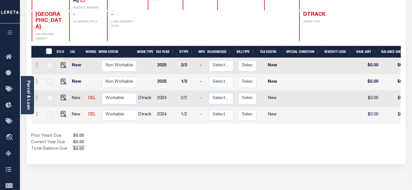
scroll to position [98, 0]
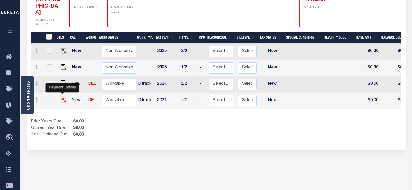
click at [62, 97] on img "" at bounding box center [64, 100] width 6 height 6
checkbox input "true"
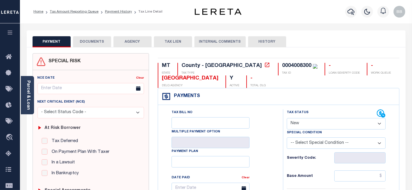
click at [303, 125] on select "- Select Status Code - Open Due/Unpaid Paid Incomplete No Tax Due Internal Refu…" at bounding box center [335, 123] width 99 height 11
select select "PYD"
click at [286, 118] on select "- Select Status Code - Open Due/Unpaid Paid Incomplete No Tax Due Internal Refu…" at bounding box center [335, 123] width 99 height 11
type input "[DATE]"
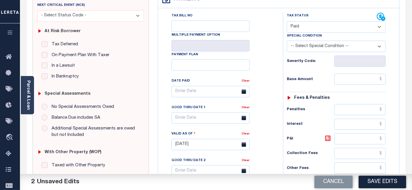
scroll to position [98, 0]
click at [352, 81] on input "text" at bounding box center [359, 78] width 51 height 11
type input "$0.00"
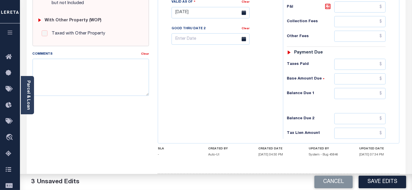
scroll to position [251, 0]
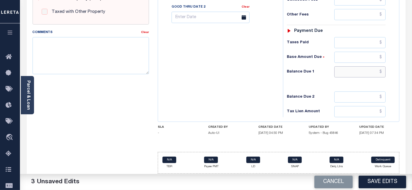
click at [356, 74] on input "text" at bounding box center [359, 71] width 51 height 11
type input "$0.00"
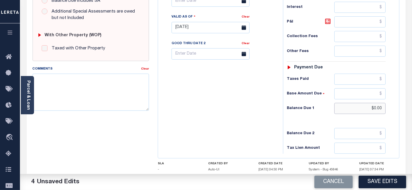
scroll to position [186, 0]
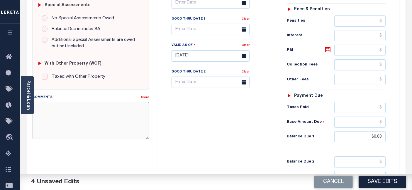
click at [132, 108] on textarea "Comments" at bounding box center [91, 120] width 116 height 37
paste textarea "As per [PERSON_NAME] taxes are paid -BB"
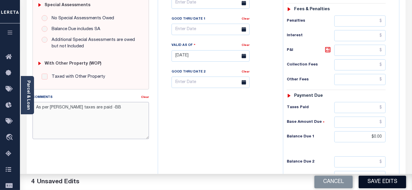
type textarea "As per [PERSON_NAME] taxes are paid -BB"
click at [392, 184] on button "Save Edits" at bounding box center [381, 182] width 47 height 13
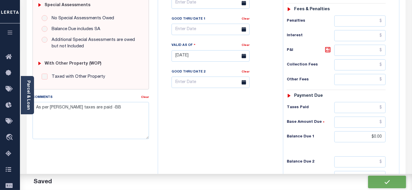
checkbox input "false"
type textarea "As per [PERSON_NAME] taxes are paid -BB"
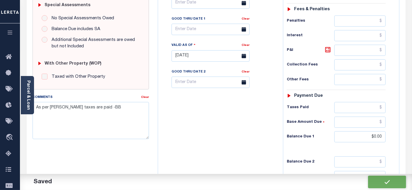
type input "$0"
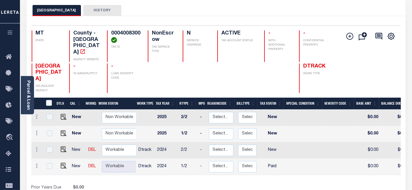
scroll to position [65, 0]
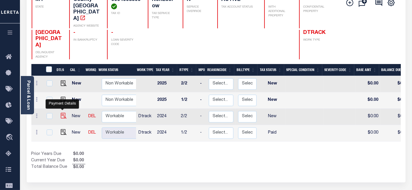
click at [61, 113] on img "" at bounding box center [64, 116] width 6 height 6
checkbox input "true"
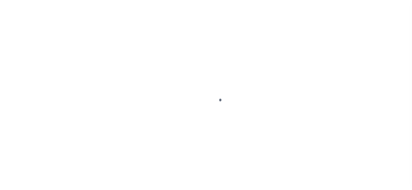
select select "NW2"
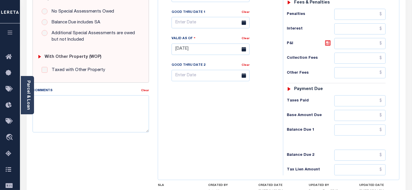
scroll to position [195, 0]
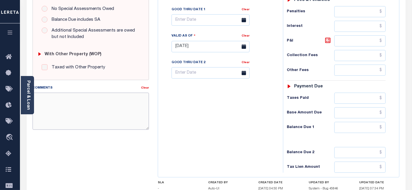
click at [76, 121] on textarea "Comments" at bounding box center [91, 111] width 116 height 37
paste textarea "As per [PERSON_NAME] taxes are paid -BB"
type textarea "As per [PERSON_NAME] taxes are paid -BB"
type input "[DATE]"
click at [348, 128] on input "text" at bounding box center [359, 127] width 51 height 11
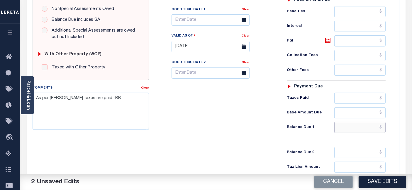
type input "$0.00"
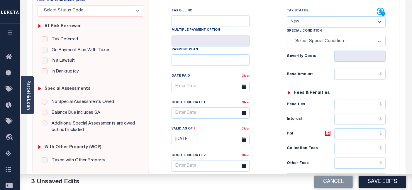
scroll to position [98, 0]
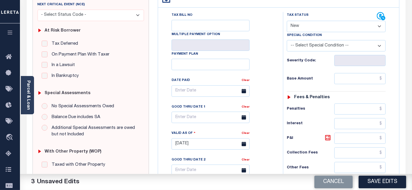
click at [299, 29] on select "- Select Status Code - Open Due/Unpaid Paid Incomplete No Tax Due Internal Refu…" at bounding box center [335, 26] width 99 height 11
select select "PYD"
click at [286, 21] on select "- Select Status Code - Open Due/Unpaid Paid Incomplete No Tax Due Internal Refu…" at bounding box center [335, 26] width 99 height 11
click at [348, 80] on input "text" at bounding box center [359, 78] width 51 height 11
type input "$0.00"
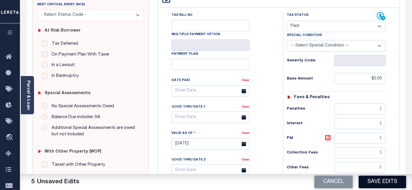
click at [392, 185] on button "Save Edits" at bounding box center [381, 182] width 47 height 13
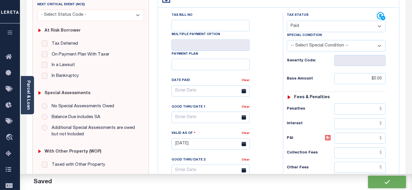
checkbox input "false"
type textarea "As per [PERSON_NAME] taxes are paid -BB"
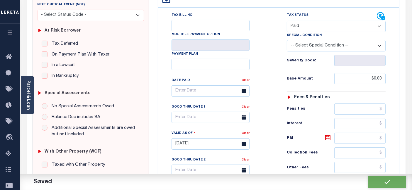
type input "$0"
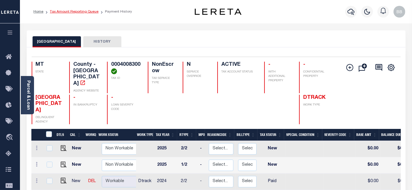
click at [75, 12] on link "Tax Amount Reporting Queue" at bounding box center [74, 12] width 49 height 4
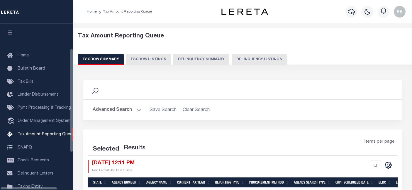
click at [255, 55] on button "Delinquency Listings" at bounding box center [258, 59] width 55 height 11
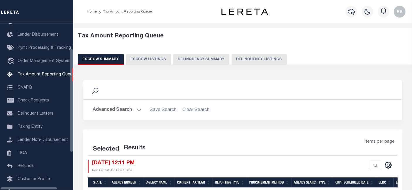
select select "100"
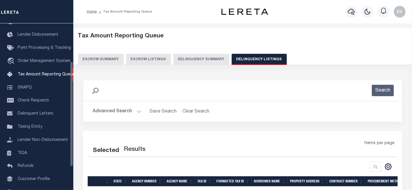
select select "100"
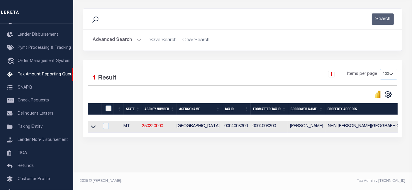
scroll to position [74, 0]
click at [92, 127] on icon at bounding box center [93, 127] width 5 height 6
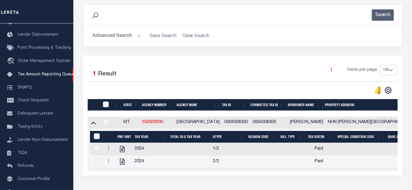
click at [106, 107] on input "checkbox" at bounding box center [106, 105] width 6 height 6
checkbox input "true"
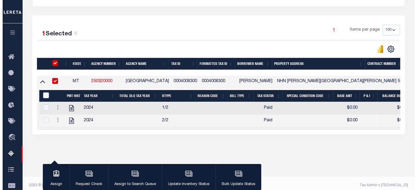
scroll to position [120, 0]
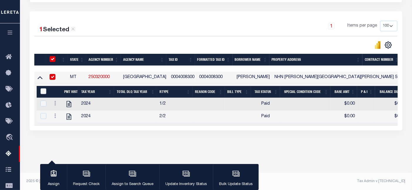
click at [43, 93] on input "&nbsp;" at bounding box center [43, 91] width 6 height 6
checkbox input "true"
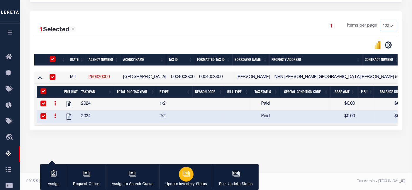
click at [189, 177] on div "button" at bounding box center [186, 174] width 15 height 15
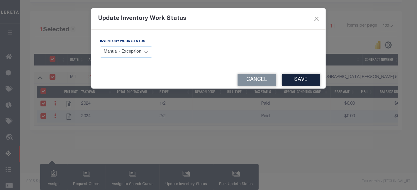
click at [137, 54] on select "Manual - Exception Pended - Awaiting Search Late Add Exception Completed" at bounding box center [126, 52] width 52 height 11
select select "4"
click at [100, 47] on select "Manual - Exception Pended - Awaiting Search Late Add Exception Completed" at bounding box center [126, 52] width 52 height 11
click at [300, 83] on button "Save" at bounding box center [300, 80] width 38 height 13
